Goal: Task Accomplishment & Management: Use online tool/utility

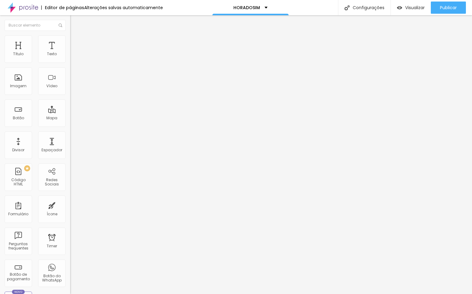
click at [70, 38] on img at bounding box center [72, 37] width 5 height 5
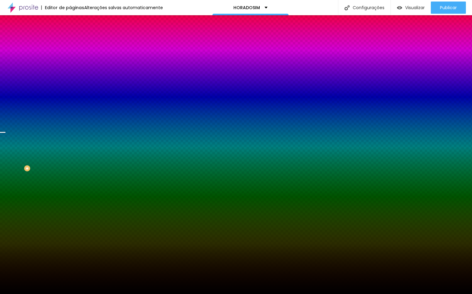
click at [70, 56] on span "Trocar imagem" at bounding box center [86, 53] width 33 height 5
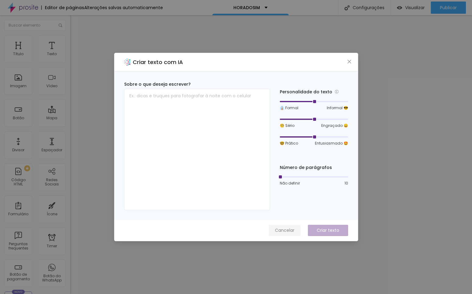
click at [279, 230] on span "Cancelar" at bounding box center [285, 231] width 20 height 6
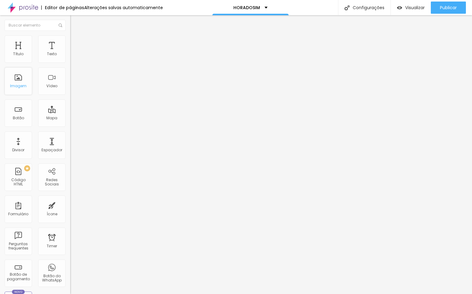
click at [11, 85] on div "Imagem" at bounding box center [18, 86] width 16 height 4
click at [15, 77] on div "Imagem" at bounding box center [18, 80] width 27 height 27
click at [70, 53] on span "Trocar imagem" at bounding box center [86, 49] width 33 height 5
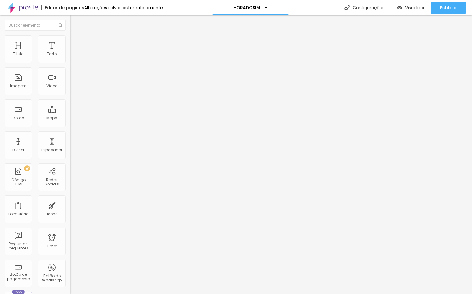
click at [70, 53] on span "Trocar imagem" at bounding box center [86, 49] width 33 height 5
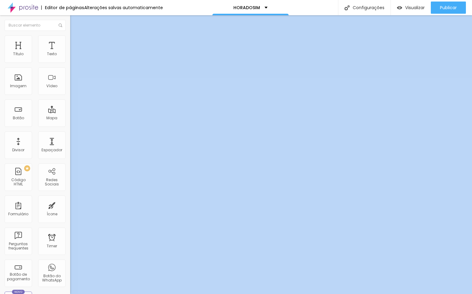
scroll to position [129, 0]
drag, startPoint x: 369, startPoint y: 225, endPoint x: 363, endPoint y: 310, distance: 85.1
click at [363, 294] on html "Editor de páginas Alterações salvas automaticamente HORADOSIM Configurações Con…" at bounding box center [236, 147] width 472 height 294
drag, startPoint x: 372, startPoint y: 220, endPoint x: 366, endPoint y: 308, distance: 88.4
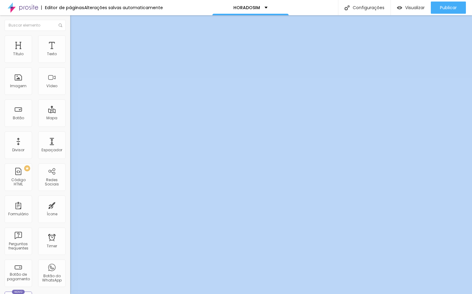
click at [366, 294] on html "Editor de páginas Alterações salvas automaticamente HORADOSIM Configurações Con…" at bounding box center [236, 147] width 472 height 294
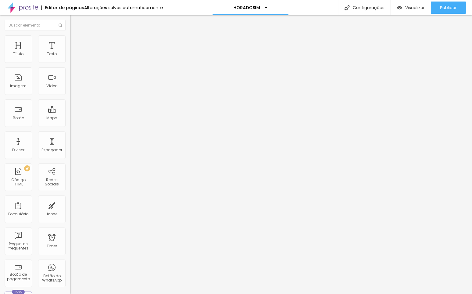
scroll to position [0, 0]
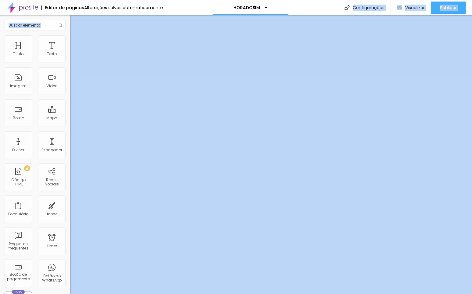
drag, startPoint x: 371, startPoint y: 219, endPoint x: 371, endPoint y: -32, distance: 251.0
click at [371, 0] on html "Editor de páginas Alterações salvas automaticamente HORADOSIM Configurações Con…" at bounding box center [236, 147] width 472 height 294
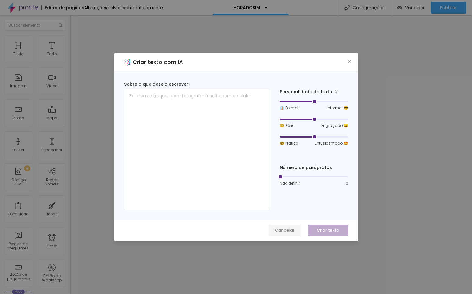
click at [283, 231] on span "Cancelar" at bounding box center [285, 231] width 20 height 6
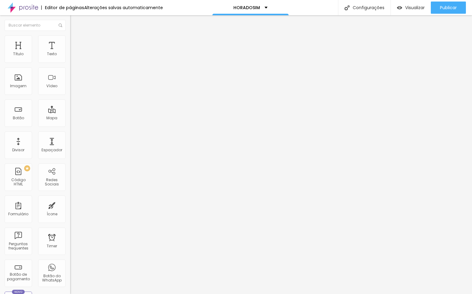
click at [70, 53] on span "Adicionar imagem" at bounding box center [89, 49] width 39 height 5
